Goal: Transaction & Acquisition: Purchase product/service

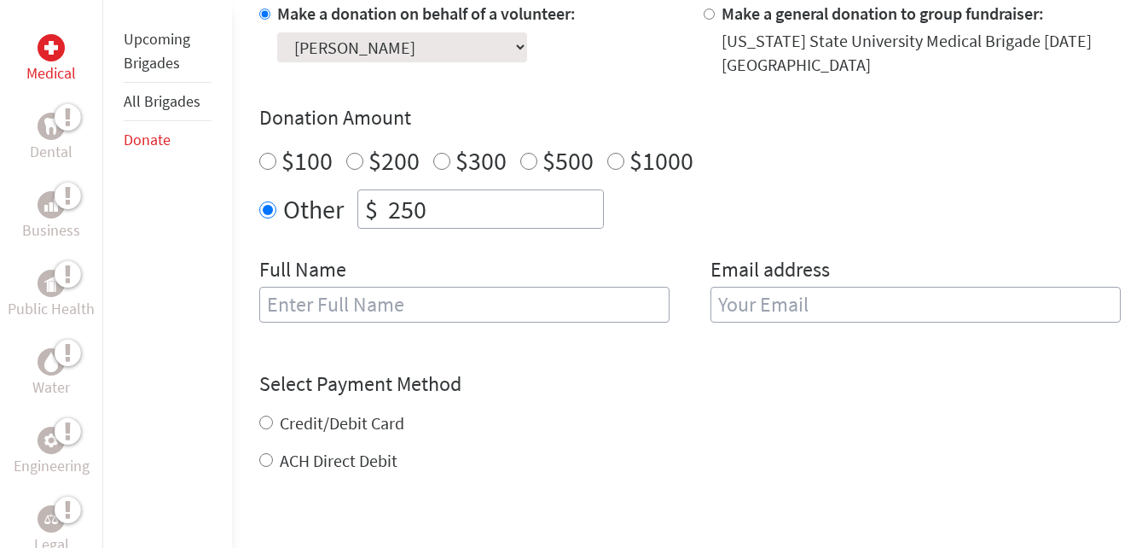
scroll to position [553, 0]
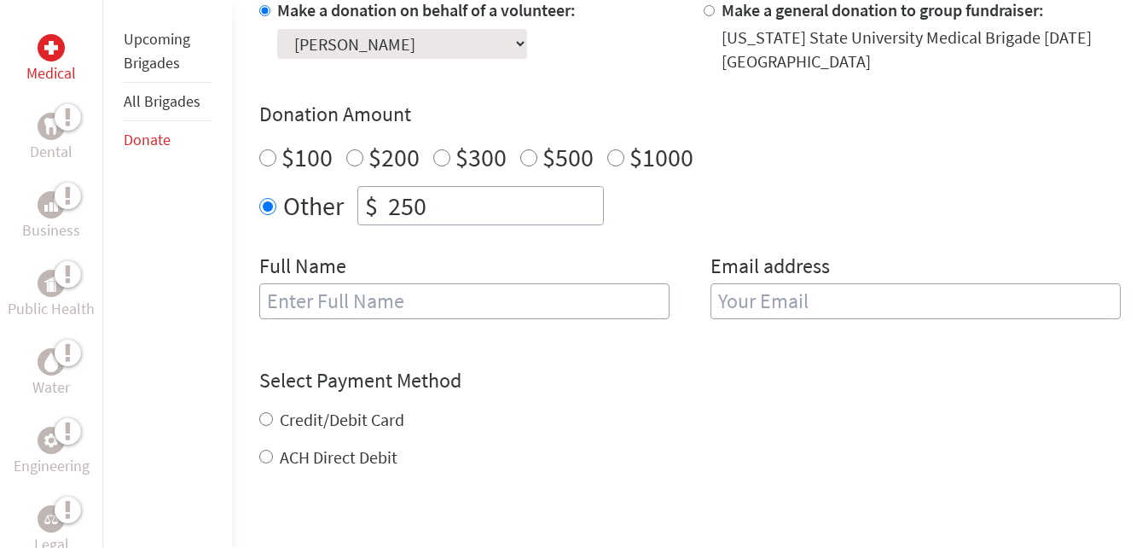
click at [611, 296] on input "text" at bounding box center [464, 301] width 410 height 36
type input "[PERSON_NAME]"
type input "[EMAIL_ADDRESS][DOMAIN_NAME]"
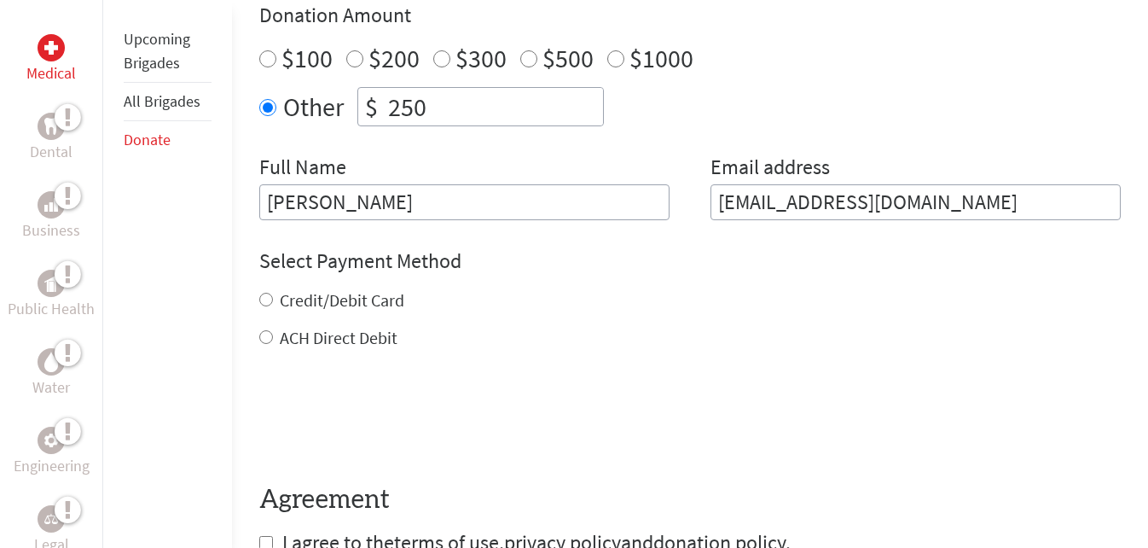
scroll to position [653, 0]
click at [369, 298] on label "Credit/Debit Card" at bounding box center [342, 298] width 125 height 21
click at [273, 298] on input "Credit/Debit Card" at bounding box center [266, 299] width 14 height 14
radio input "true"
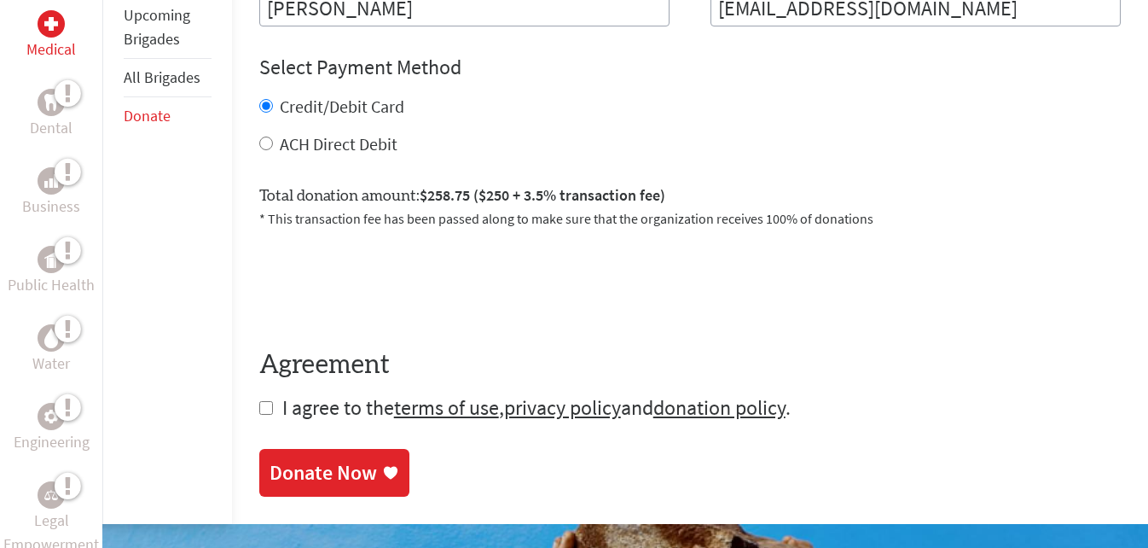
scroll to position [849, 0]
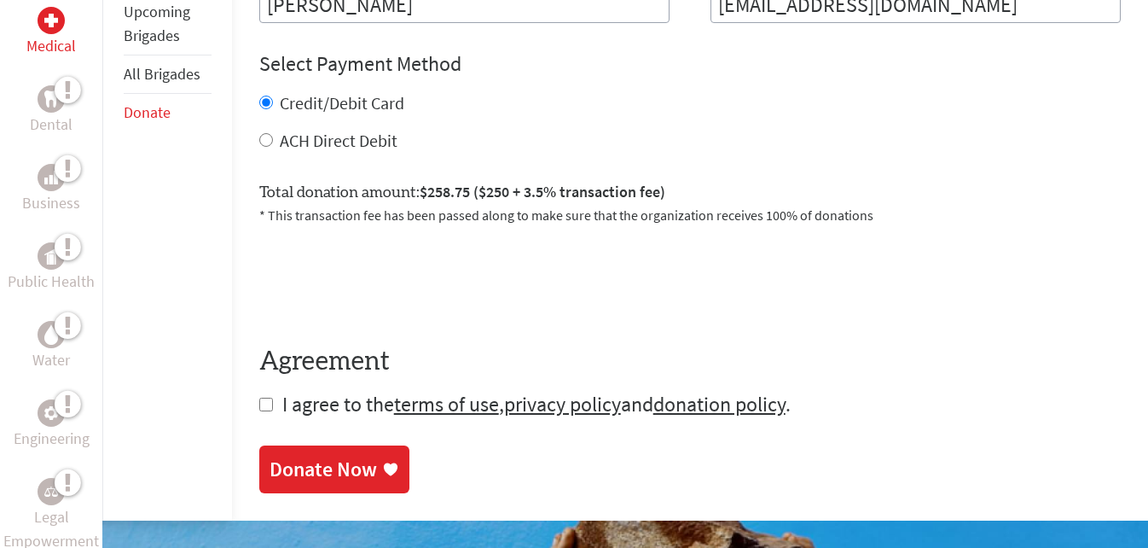
click at [262, 412] on form "Make a donation on behalf of a volunteer: Select a volunteer... [PERSON_NAME] […" at bounding box center [690, 60] width 862 height 716
click at [269, 402] on input "checkbox" at bounding box center [266, 405] width 14 height 14
checkbox input "true"
click at [305, 482] on div "Donate Now" at bounding box center [324, 470] width 108 height 27
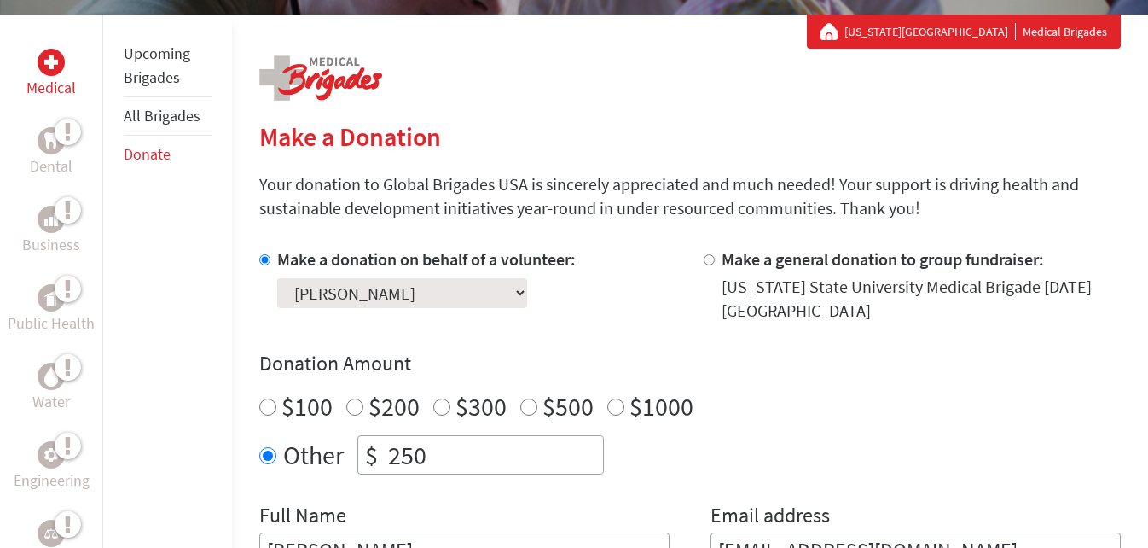
scroll to position [305, 0]
